Goal: Navigation & Orientation: Find specific page/section

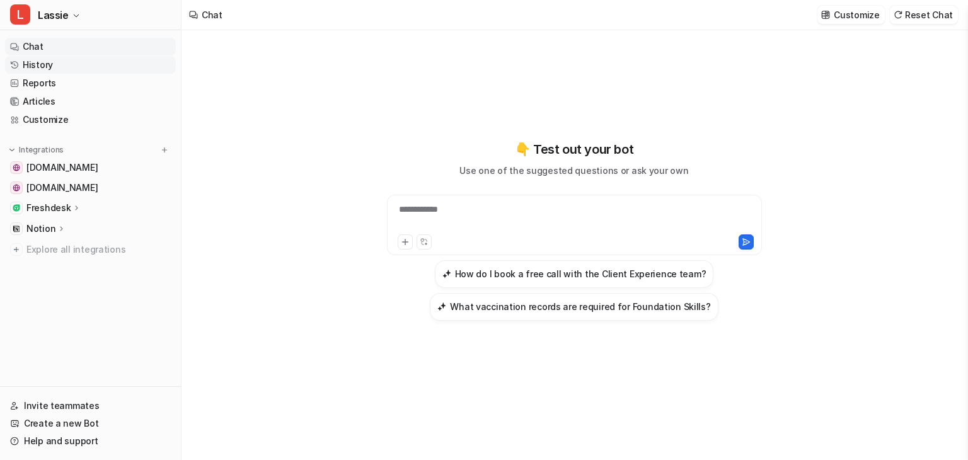
click at [151, 69] on link "History" at bounding box center [90, 65] width 171 height 18
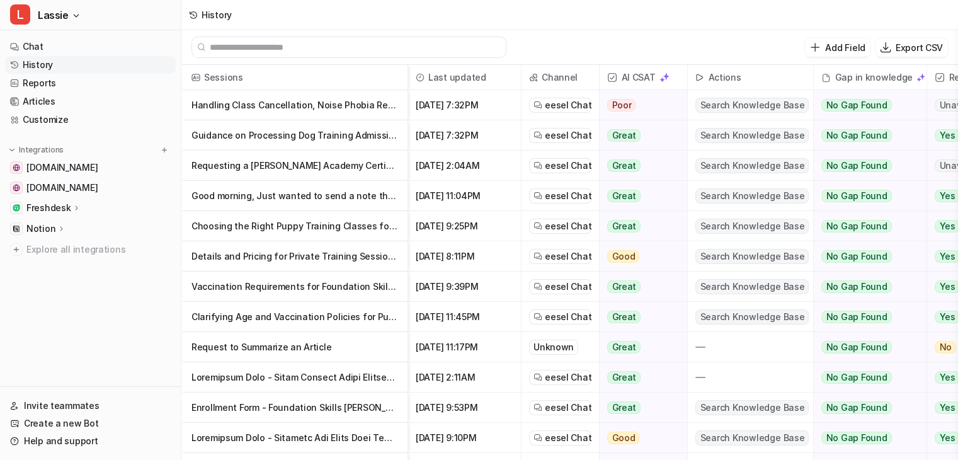
click at [365, 106] on p "Handling Class Cancellation, Noise Phobia Resources, and Agility Training Querie" at bounding box center [295, 105] width 206 height 30
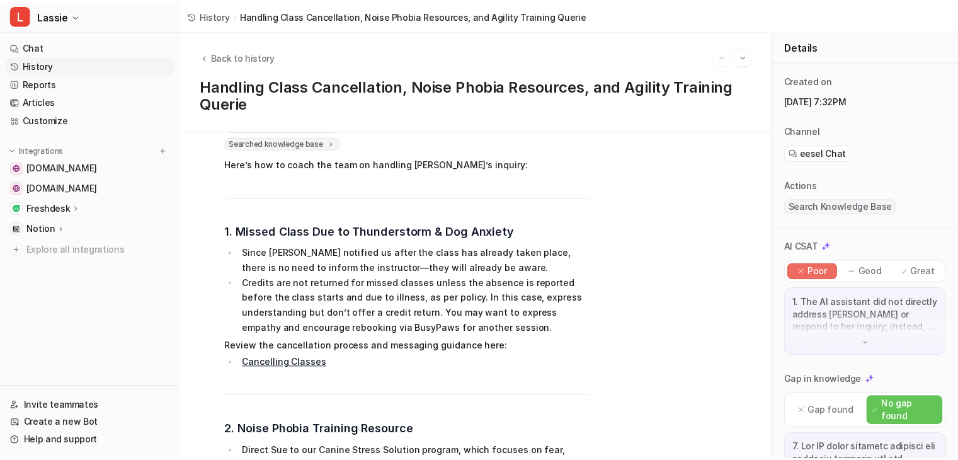
scroll to position [186, 0]
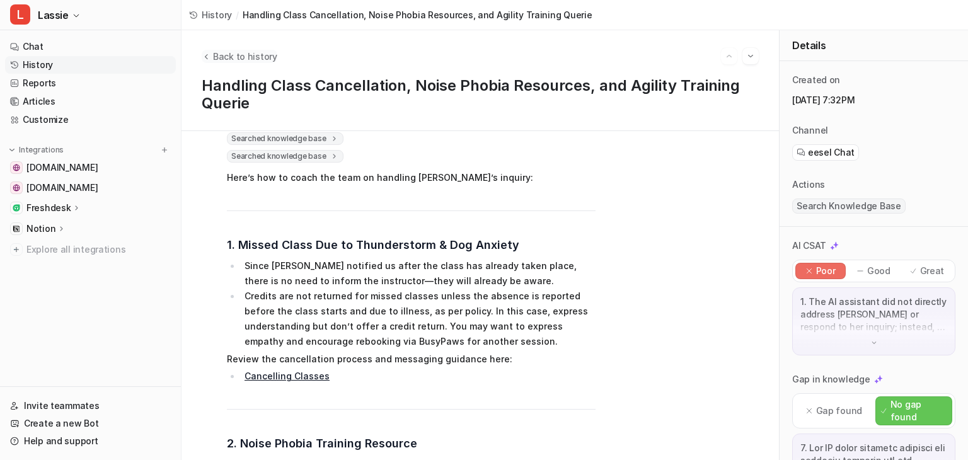
click at [263, 54] on span "Back to history" at bounding box center [245, 56] width 64 height 13
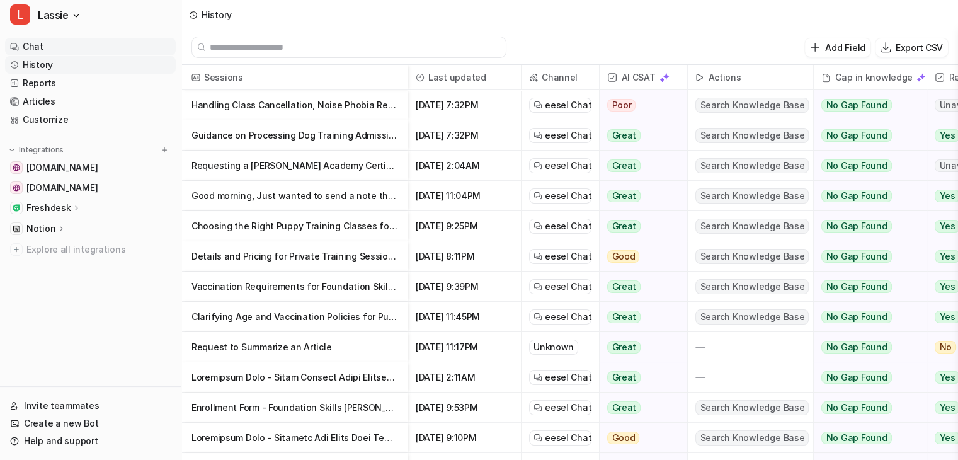
click at [103, 49] on link "Chat" at bounding box center [90, 47] width 171 height 18
